Goal: Task Accomplishment & Management: Manage account settings

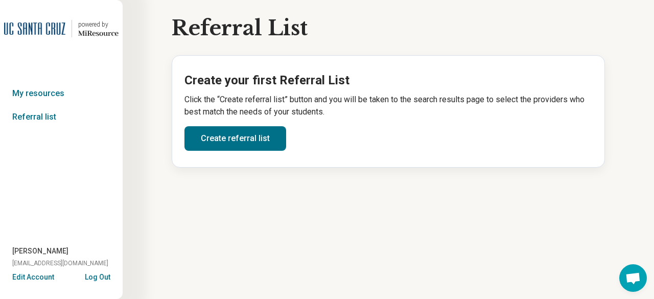
click at [38, 34] on img at bounding box center [34, 28] width 61 height 25
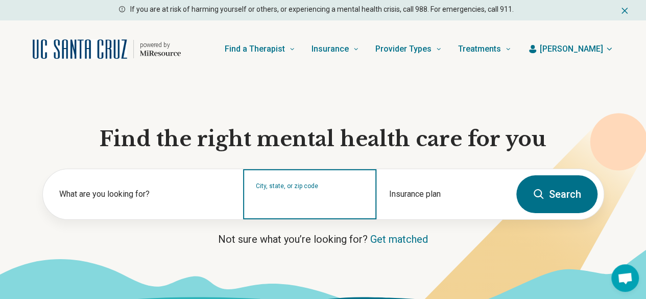
click at [318, 206] on input "City, state, or zip code" at bounding box center [310, 201] width 108 height 12
type input "*****"
click at [517, 175] on button "Search" at bounding box center [557, 194] width 81 height 38
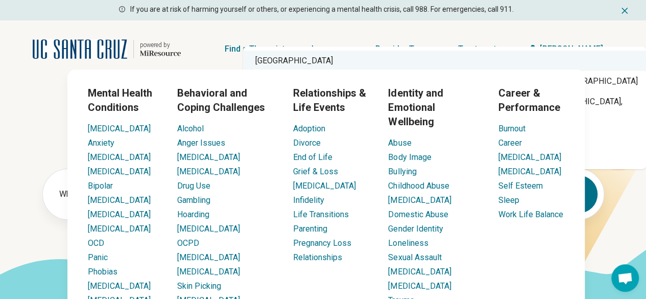
type input "*****"
click at [199, 56] on div "Find a Therapist Mental Health Conditions [MEDICAL_DATA] Anxiety [MEDICAL_DATA]…" at bounding box center [354, 49] width 314 height 41
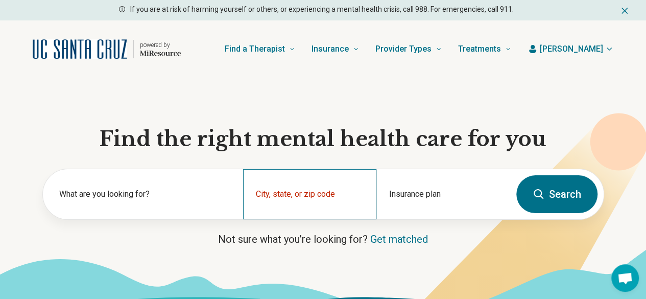
click at [270, 195] on div "City, state, or zip code" at bounding box center [309, 194] width 133 height 50
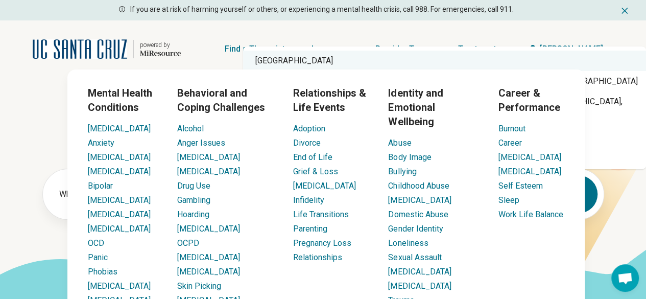
type input "*****"
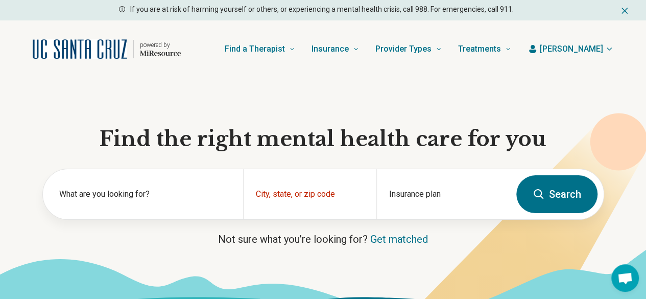
click at [220, 51] on div "Find a Therapist Mental Health Conditions [MEDICAL_DATA] Anxiety [MEDICAL_DATA]…" at bounding box center [354, 49] width 314 height 41
click at [277, 198] on div "City, state, or zip code" at bounding box center [309, 194] width 133 height 50
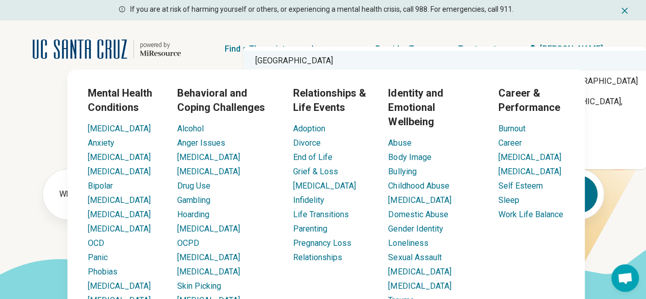
type input "*****"
click at [201, 52] on div "Find a Therapist Mental Health Conditions [MEDICAL_DATA] Anxiety [MEDICAL_DATA]…" at bounding box center [354, 49] width 314 height 41
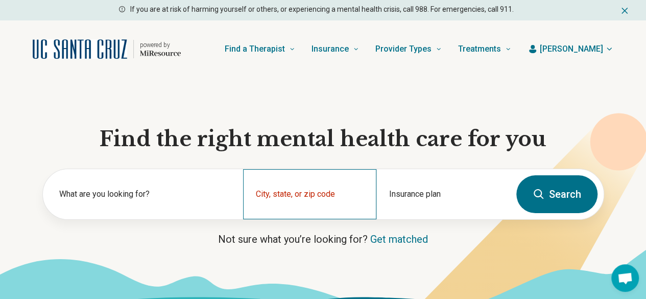
click at [276, 198] on div "City, state, or zip code" at bounding box center [309, 194] width 133 height 50
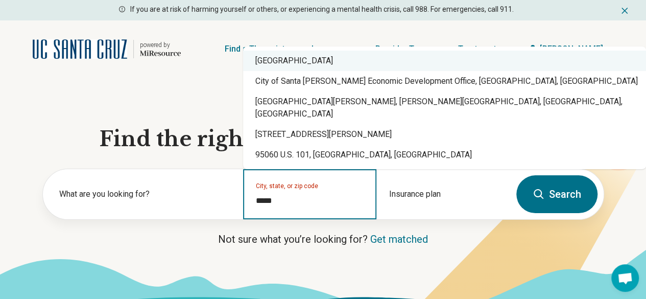
click at [276, 71] on div "[GEOGRAPHIC_DATA]" at bounding box center [444, 61] width 403 height 20
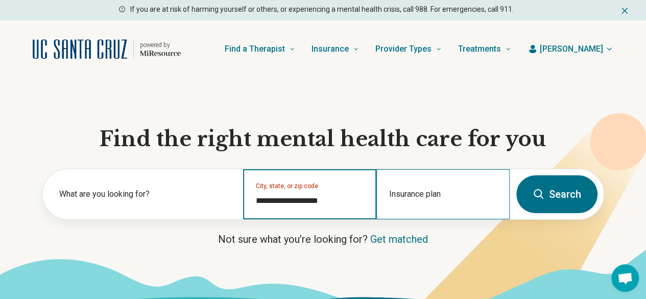
type input "**********"
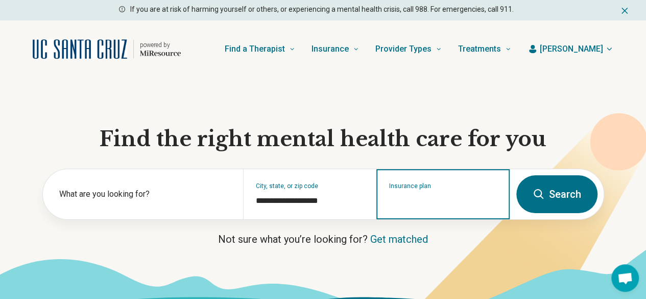
click at [417, 204] on input "Insurance plan" at bounding box center [443, 201] width 108 height 12
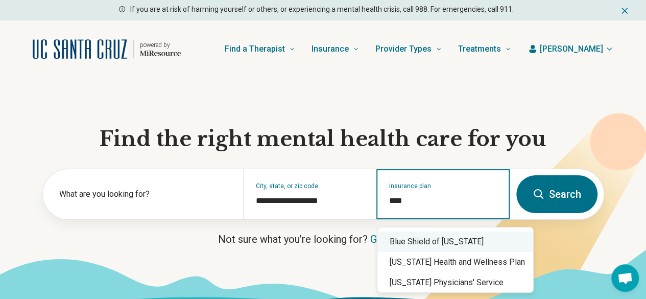
click at [418, 245] on div "Blue Shield of [US_STATE]" at bounding box center [456, 241] width 156 height 20
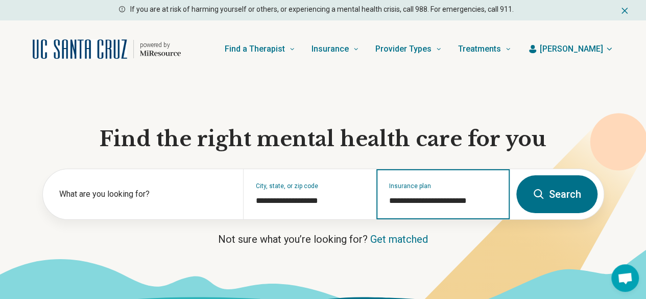
type input "**********"
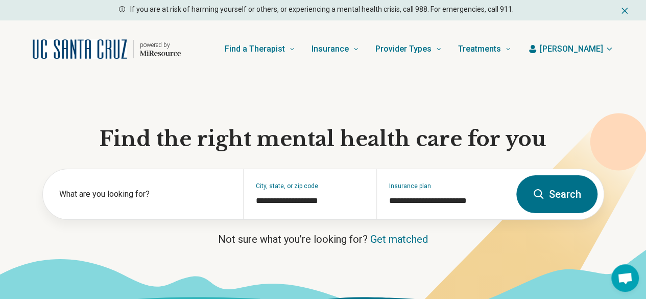
click at [530, 193] on button "Search" at bounding box center [557, 194] width 81 height 38
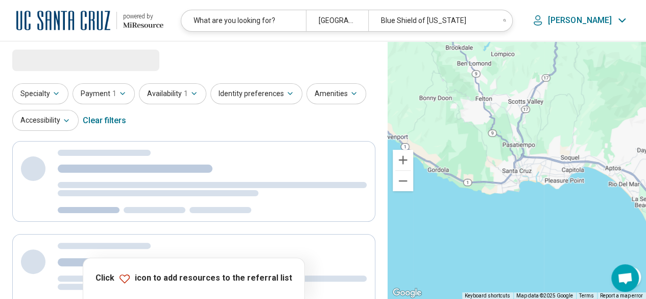
select select "***"
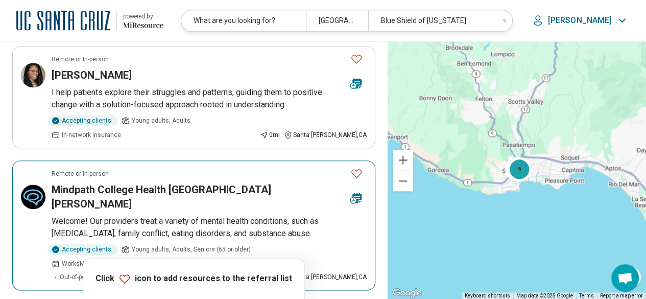
scroll to position [664, 0]
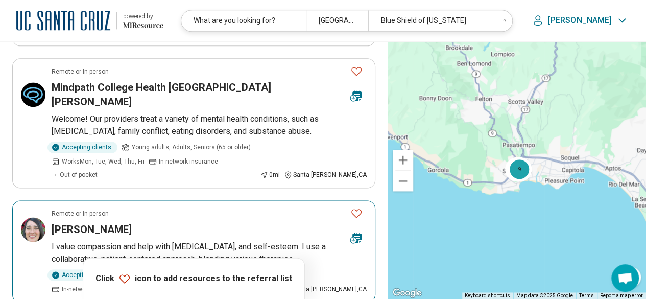
click at [360, 209] on icon "Favorite" at bounding box center [357, 213] width 10 height 9
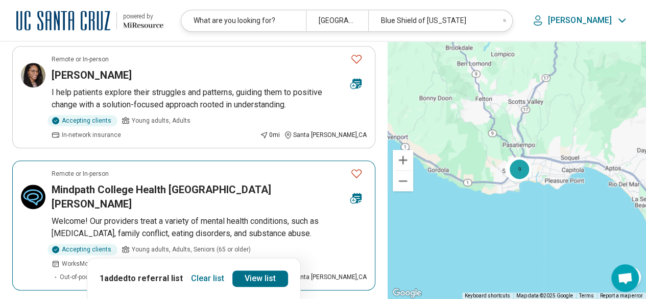
scroll to position [460, 0]
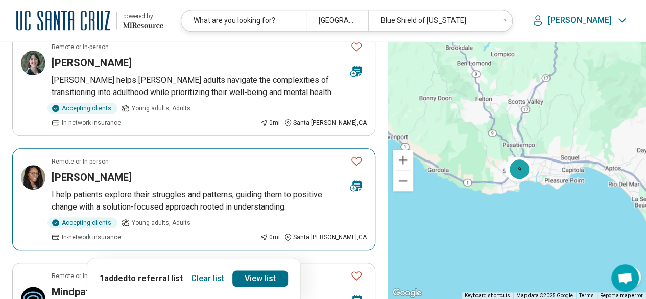
click at [361, 155] on icon "Favorite" at bounding box center [357, 161] width 12 height 12
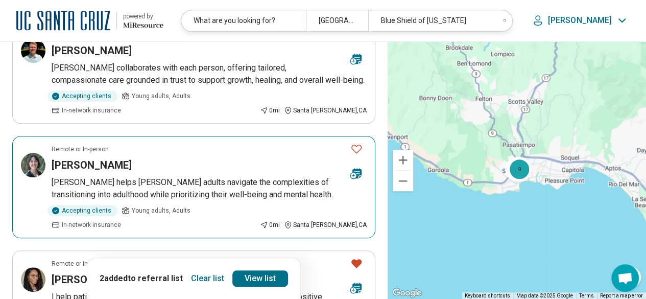
click at [359, 143] on icon "Favorite" at bounding box center [357, 149] width 12 height 12
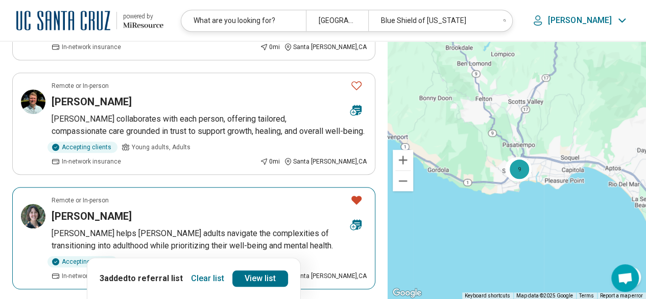
scroll to position [255, 0]
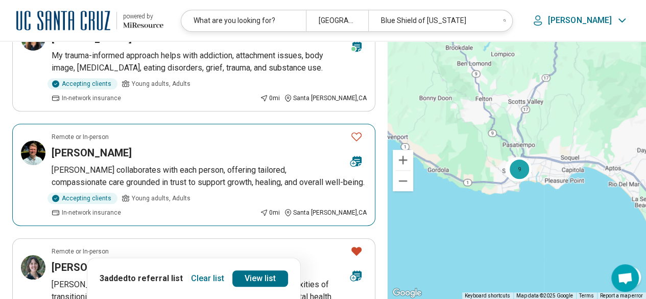
click at [358, 130] on icon "Favorite" at bounding box center [357, 136] width 12 height 12
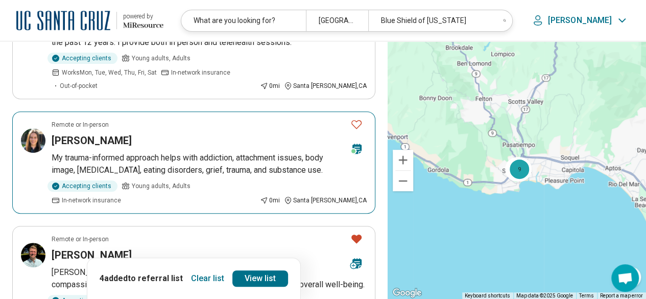
click at [357, 118] on icon "Favorite" at bounding box center [357, 124] width 12 height 12
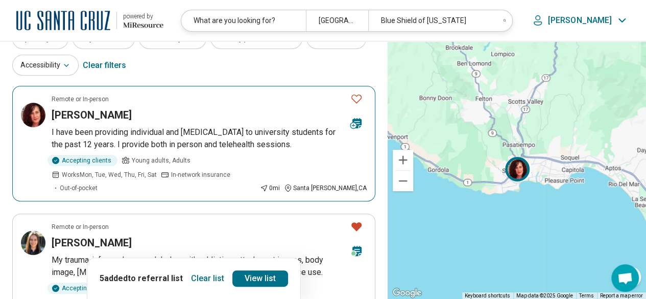
click at [357, 96] on icon "Favorite" at bounding box center [357, 99] width 10 height 9
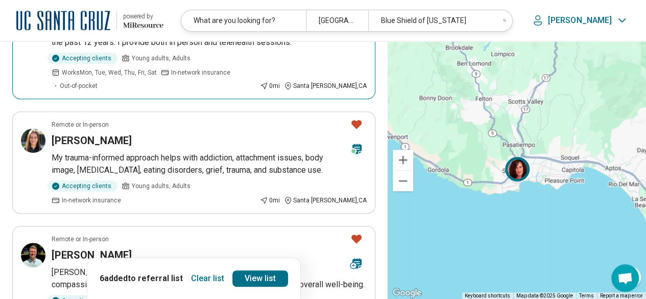
scroll to position [255, 0]
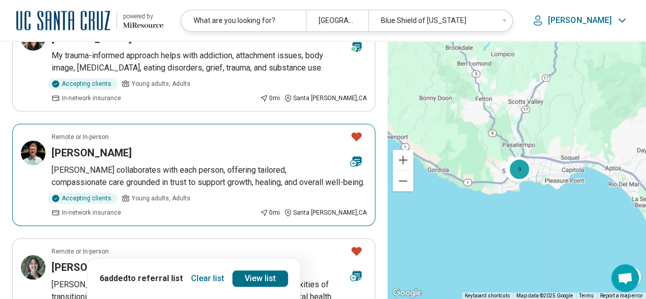
click at [348, 126] on button "Favorite" at bounding box center [356, 136] width 20 height 21
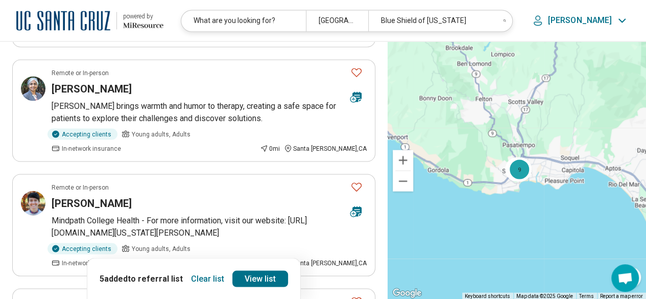
scroll to position [1022, 0]
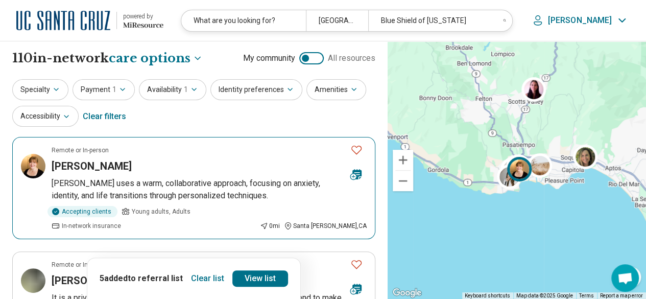
click at [358, 147] on icon "Favorite" at bounding box center [357, 150] width 10 height 9
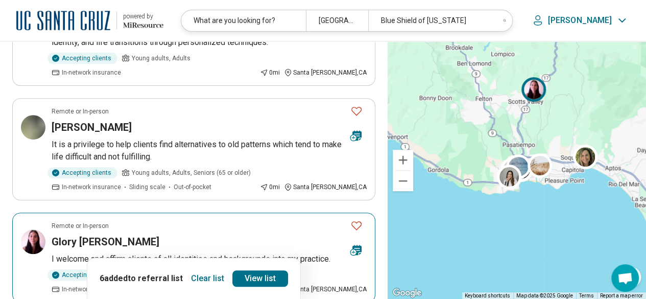
scroll to position [255, 0]
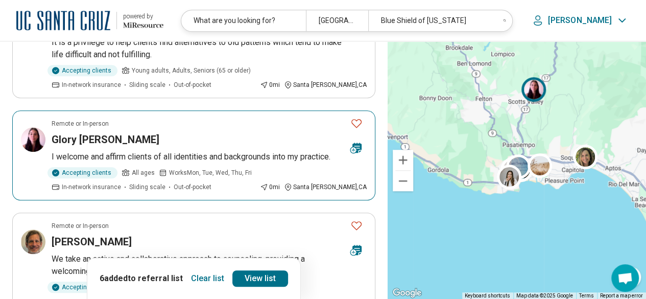
click at [359, 119] on icon "Favorite" at bounding box center [357, 123] width 10 height 9
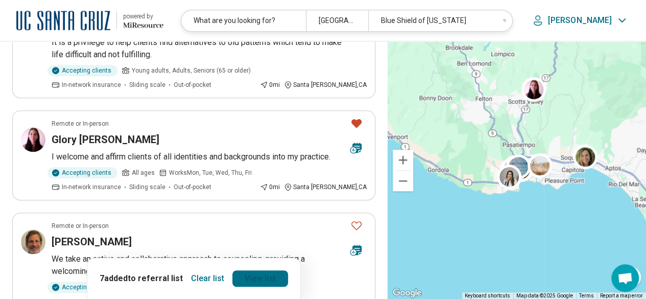
click at [269, 273] on link "View list" at bounding box center [260, 278] width 56 height 16
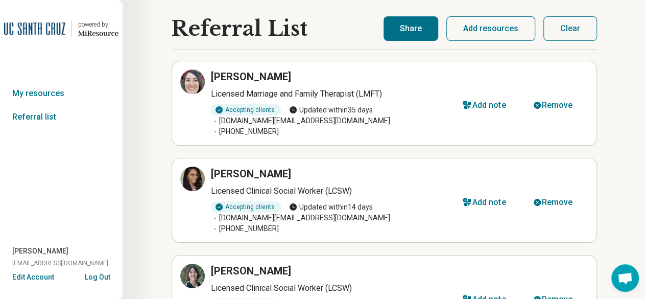
click at [408, 30] on button "Share" at bounding box center [411, 28] width 55 height 25
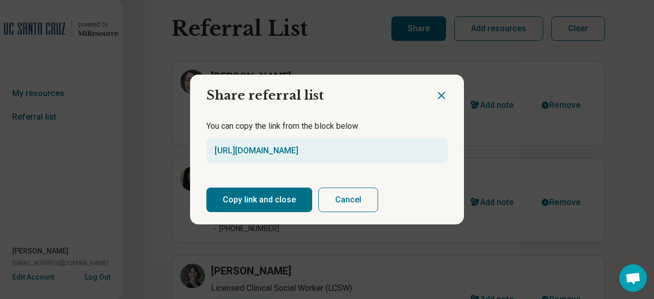
click at [271, 196] on button "Copy link and close" at bounding box center [259, 200] width 106 height 25
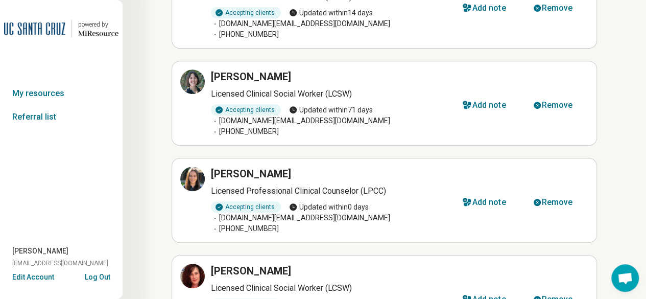
scroll to position [92, 0]
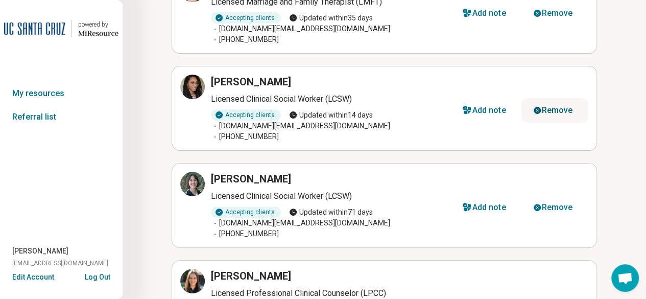
click at [534, 106] on icon "button" at bounding box center [537, 110] width 8 height 8
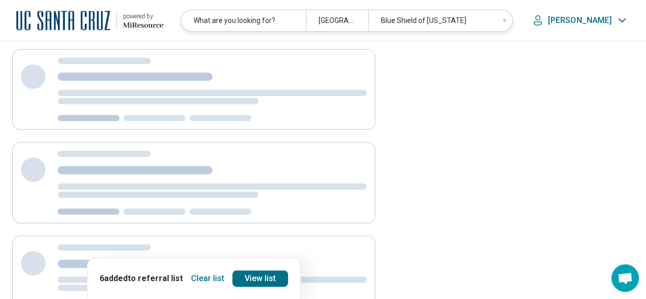
scroll to position [255, 0]
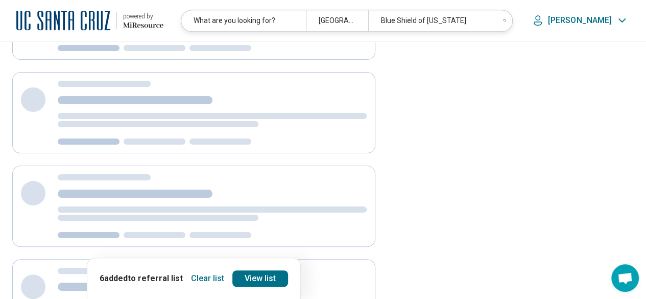
select select "***"
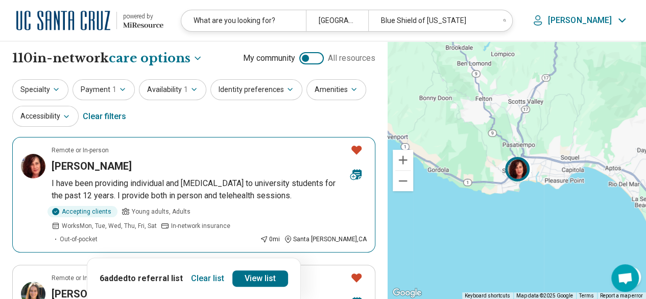
scroll to position [102, 0]
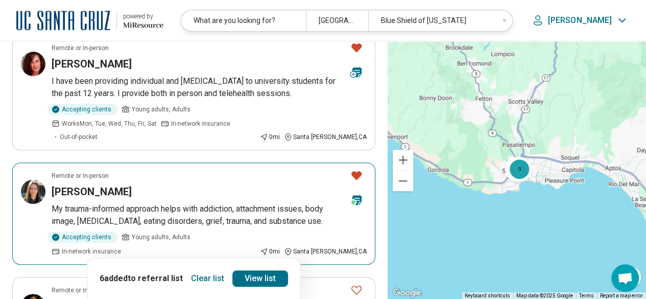
click at [359, 171] on icon "Favorite" at bounding box center [357, 175] width 10 height 9
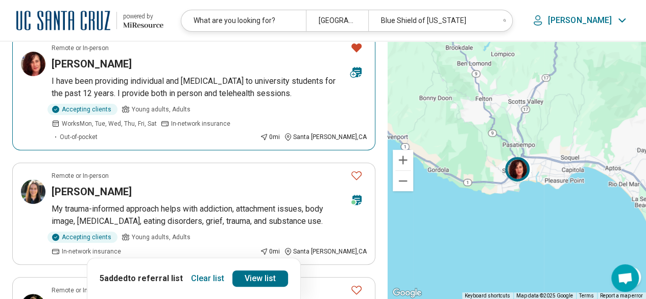
click at [355, 51] on icon "Favorite" at bounding box center [357, 47] width 10 height 9
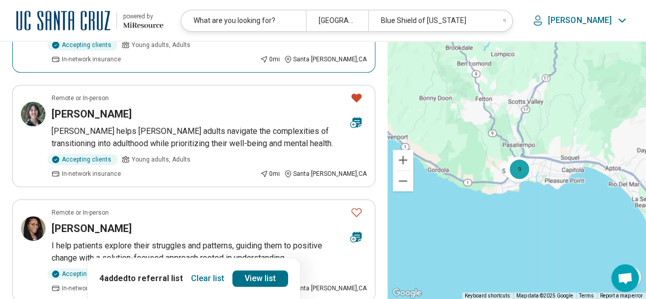
scroll to position [511, 0]
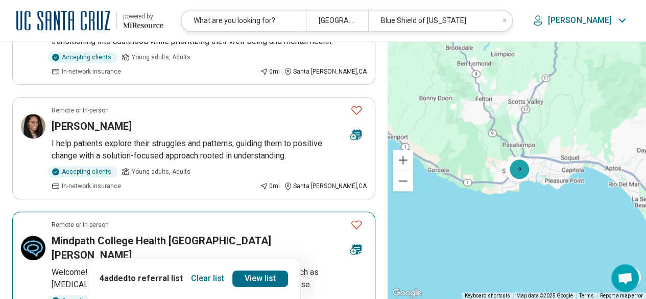
click at [354, 220] on icon "Favorite" at bounding box center [357, 224] width 10 height 9
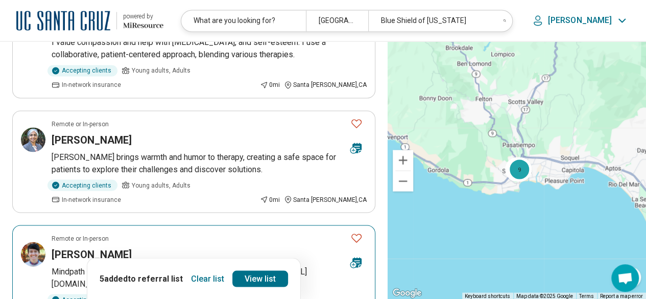
scroll to position [1022, 0]
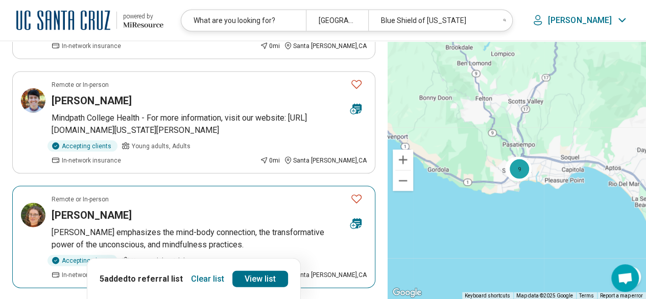
click at [360, 193] on icon "Favorite" at bounding box center [357, 199] width 12 height 12
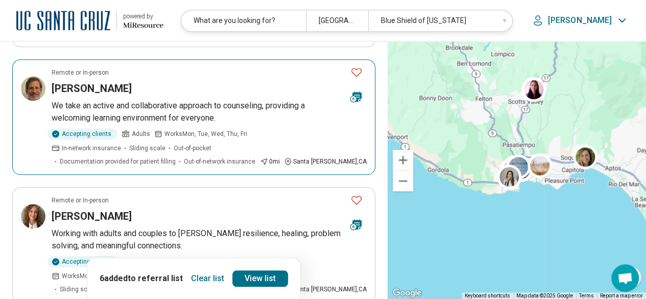
scroll to position [511, 0]
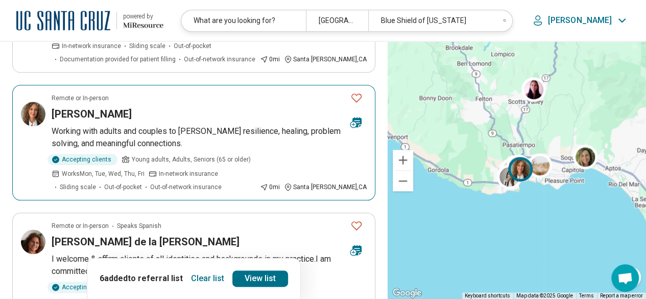
click at [359, 91] on icon "Favorite" at bounding box center [357, 97] width 12 height 12
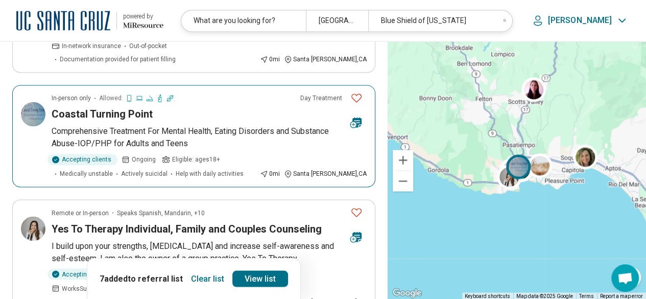
scroll to position [869, 0]
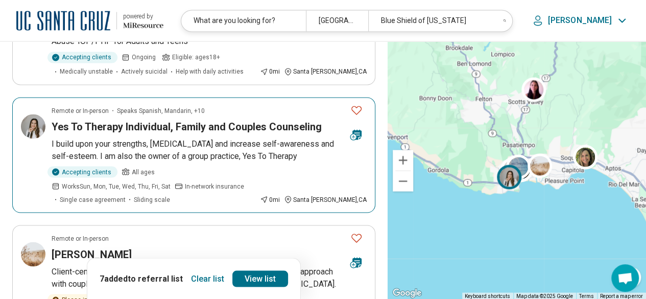
click at [355, 104] on icon "Favorite" at bounding box center [357, 110] width 12 height 12
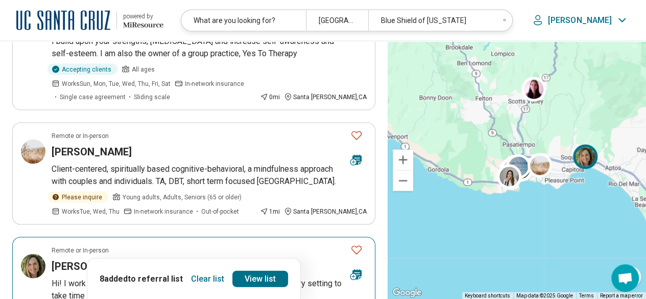
click at [360, 244] on icon "Favorite" at bounding box center [357, 250] width 12 height 12
click at [266, 278] on link "View list" at bounding box center [260, 278] width 56 height 16
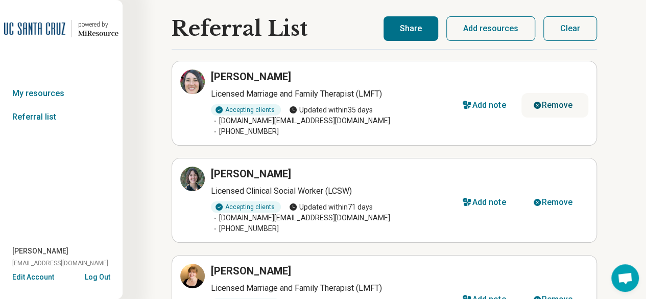
click at [562, 102] on div "Remove" at bounding box center [557, 105] width 31 height 8
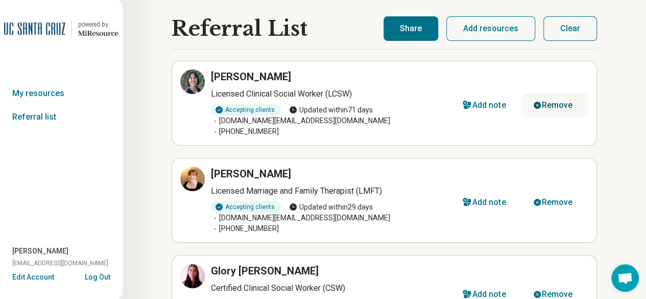
click at [559, 101] on div "Remove" at bounding box center [557, 105] width 31 height 8
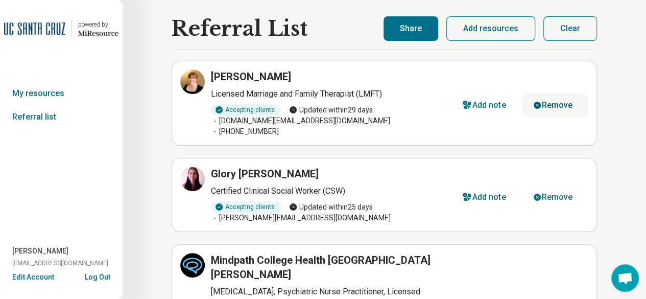
click at [559, 101] on div "Remove" at bounding box center [557, 105] width 31 height 8
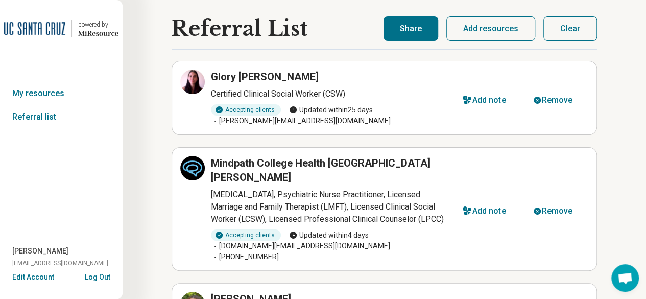
click at [416, 34] on button "Share" at bounding box center [411, 28] width 55 height 25
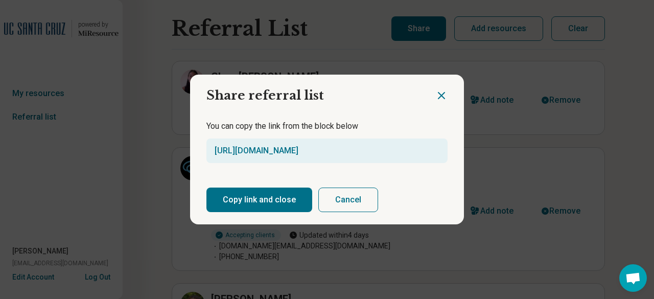
click at [232, 192] on button "Copy link and close" at bounding box center [259, 200] width 106 height 25
